Goal: Task Accomplishment & Management: Manage account settings

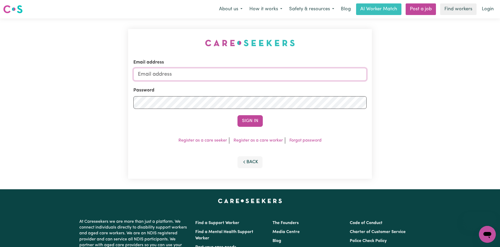
click at [226, 71] on input "Email address" at bounding box center [249, 74] width 233 height 13
type input "[EMAIL_ADDRESS][DOMAIN_NAME]"
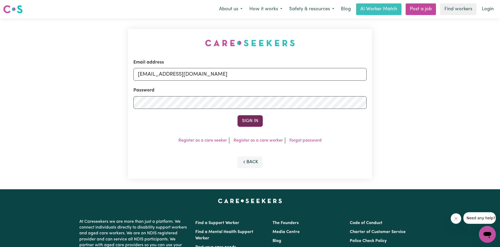
click at [251, 119] on button "Sign In" at bounding box center [249, 121] width 25 height 12
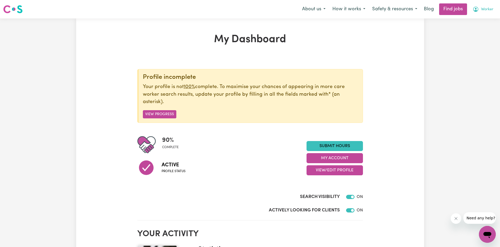
click at [479, 8] on button "Worker" at bounding box center [483, 9] width 28 height 11
click at [469, 39] on link "Logout" at bounding box center [476, 40] width 42 height 10
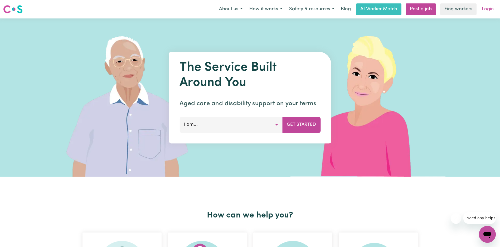
click at [487, 4] on link "Login" at bounding box center [488, 9] width 18 height 12
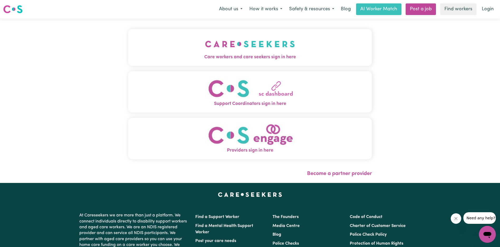
click at [148, 59] on span "Care workers and care seekers sign in here" at bounding box center [250, 57] width 244 height 7
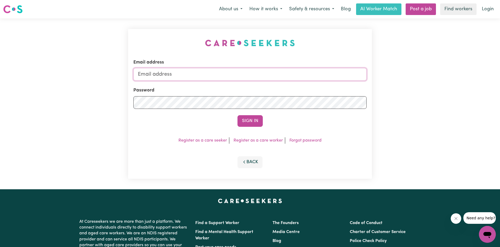
click at [251, 77] on input "Email address" at bounding box center [249, 74] width 233 height 13
type input "[EMAIL_ADDRESS][DOMAIN_NAME]"
drag, startPoint x: 254, startPoint y: 127, endPoint x: 254, endPoint y: 124, distance: 2.9
click at [254, 127] on div "Email address [EMAIL_ADDRESS][DOMAIN_NAME] Password Sign In Register as a care …" at bounding box center [250, 104] width 244 height 150
click at [254, 123] on button "Sign In" at bounding box center [249, 121] width 25 height 12
